Goal: Go to known website: Go to known website

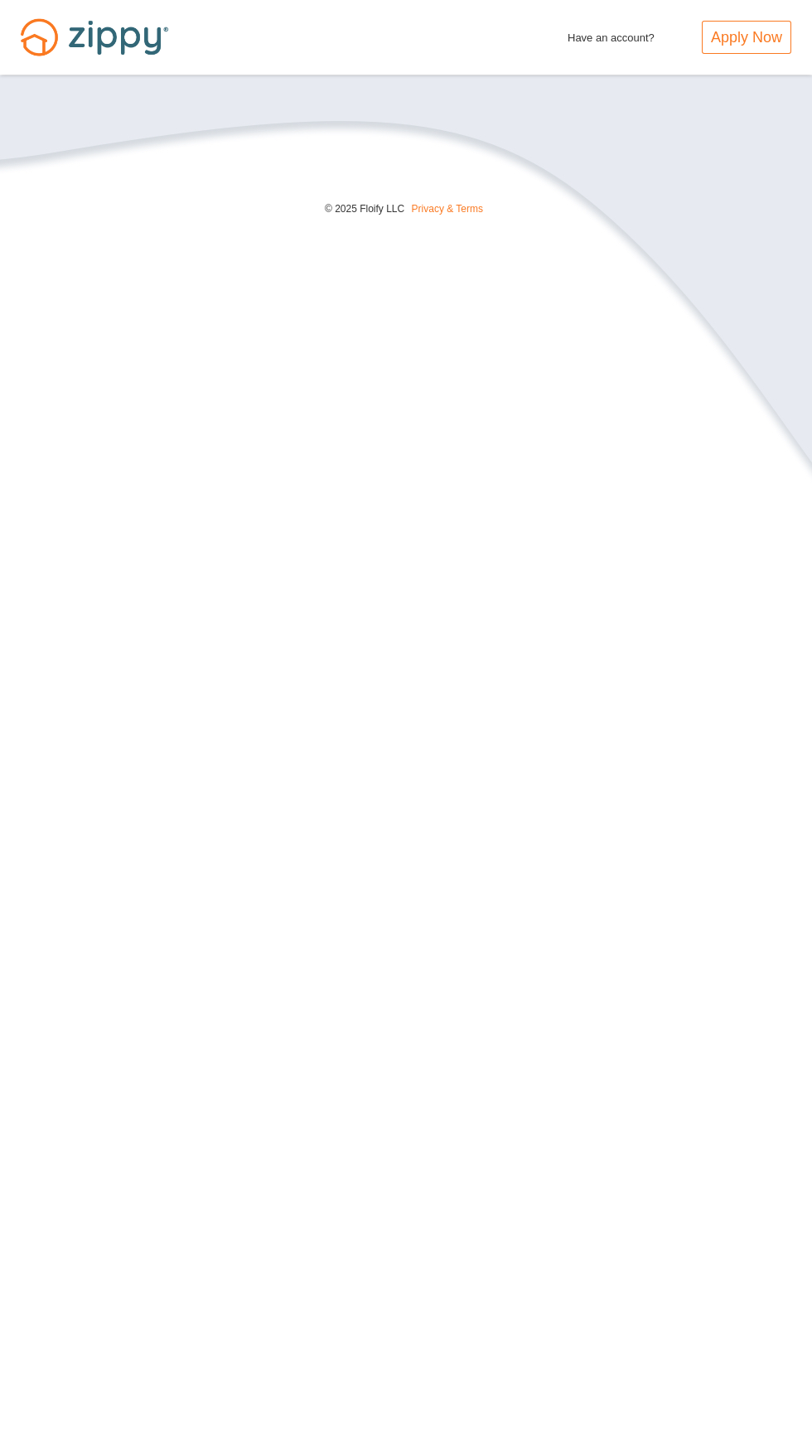
click at [606, 41] on span "Have an account?" at bounding box center [611, 34] width 87 height 27
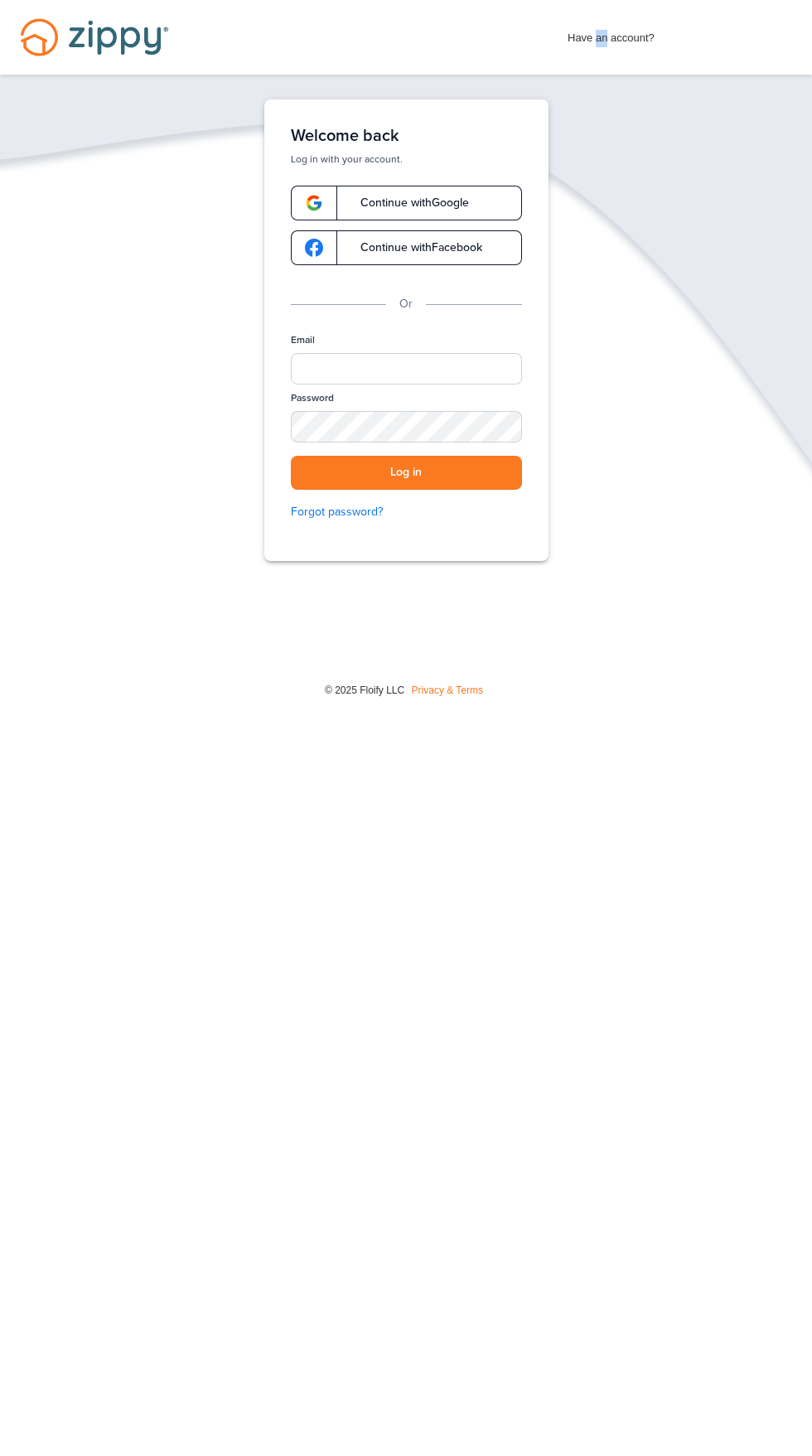
click at [466, 204] on span "Continue with Google" at bounding box center [406, 202] width 125 height 12
